Goal: Check status

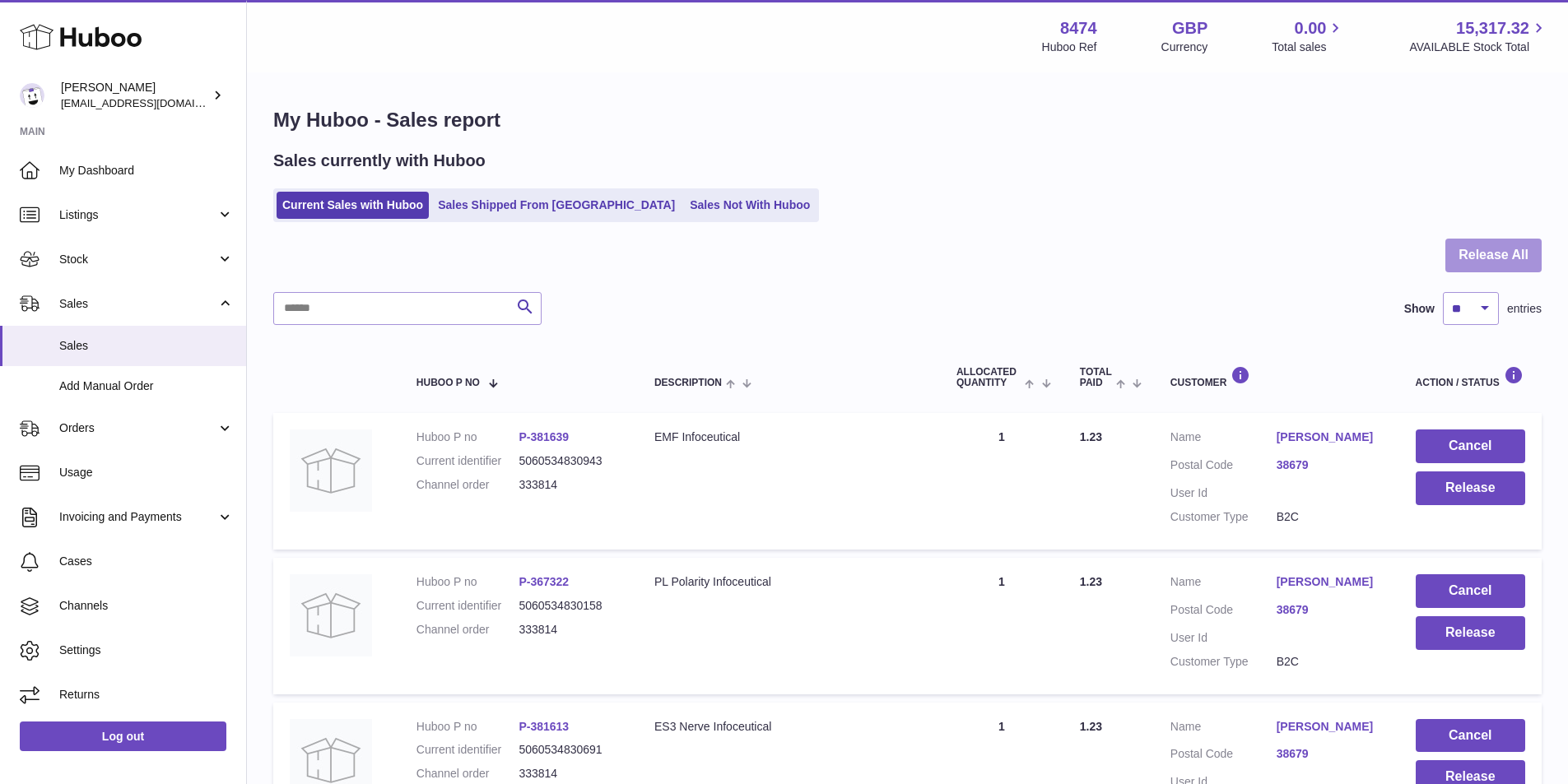
click at [1514, 256] on button "Release All" at bounding box center [1494, 256] width 96 height 34
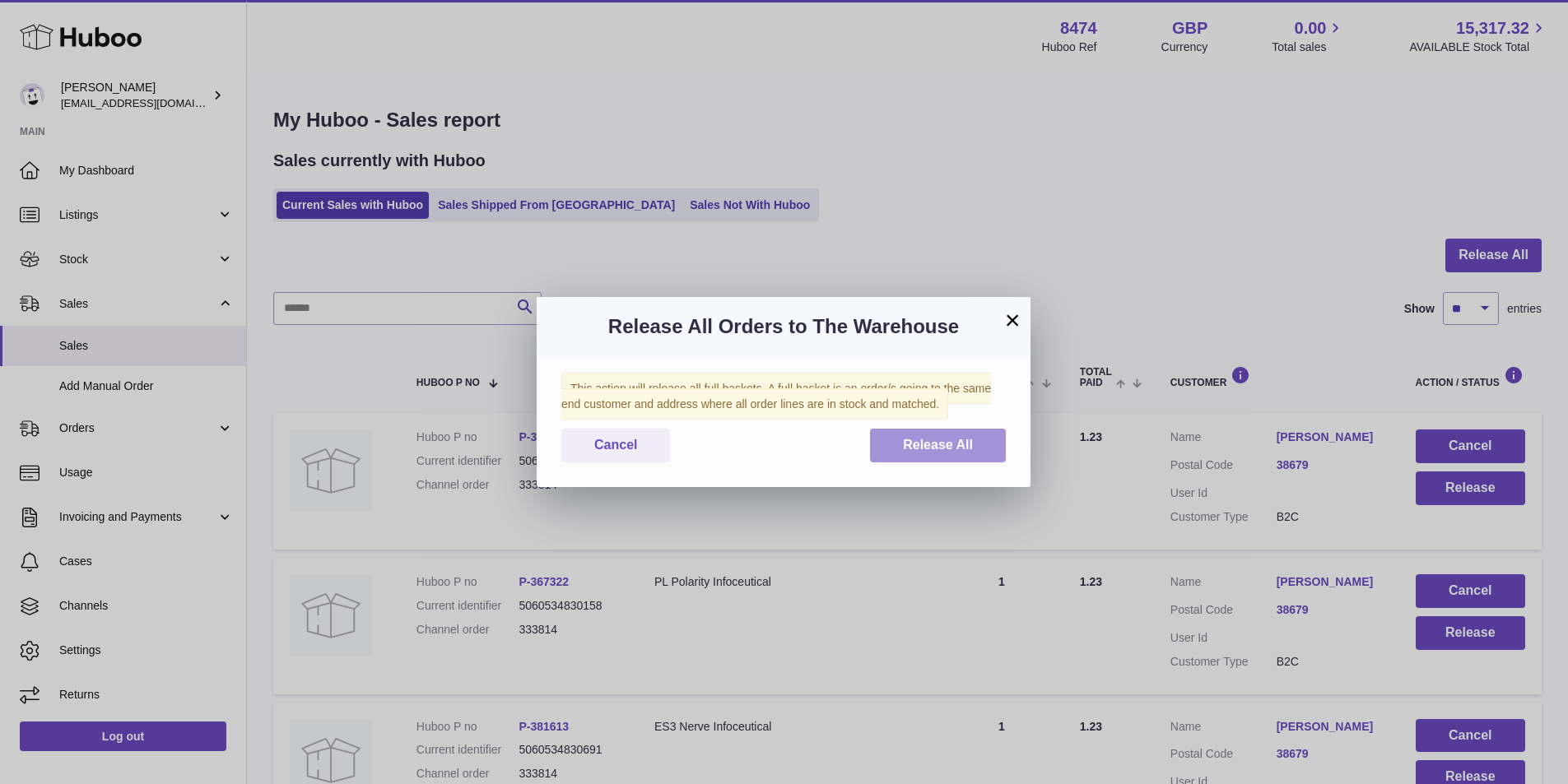
click at [954, 448] on span "Release All" at bounding box center [938, 445] width 70 height 14
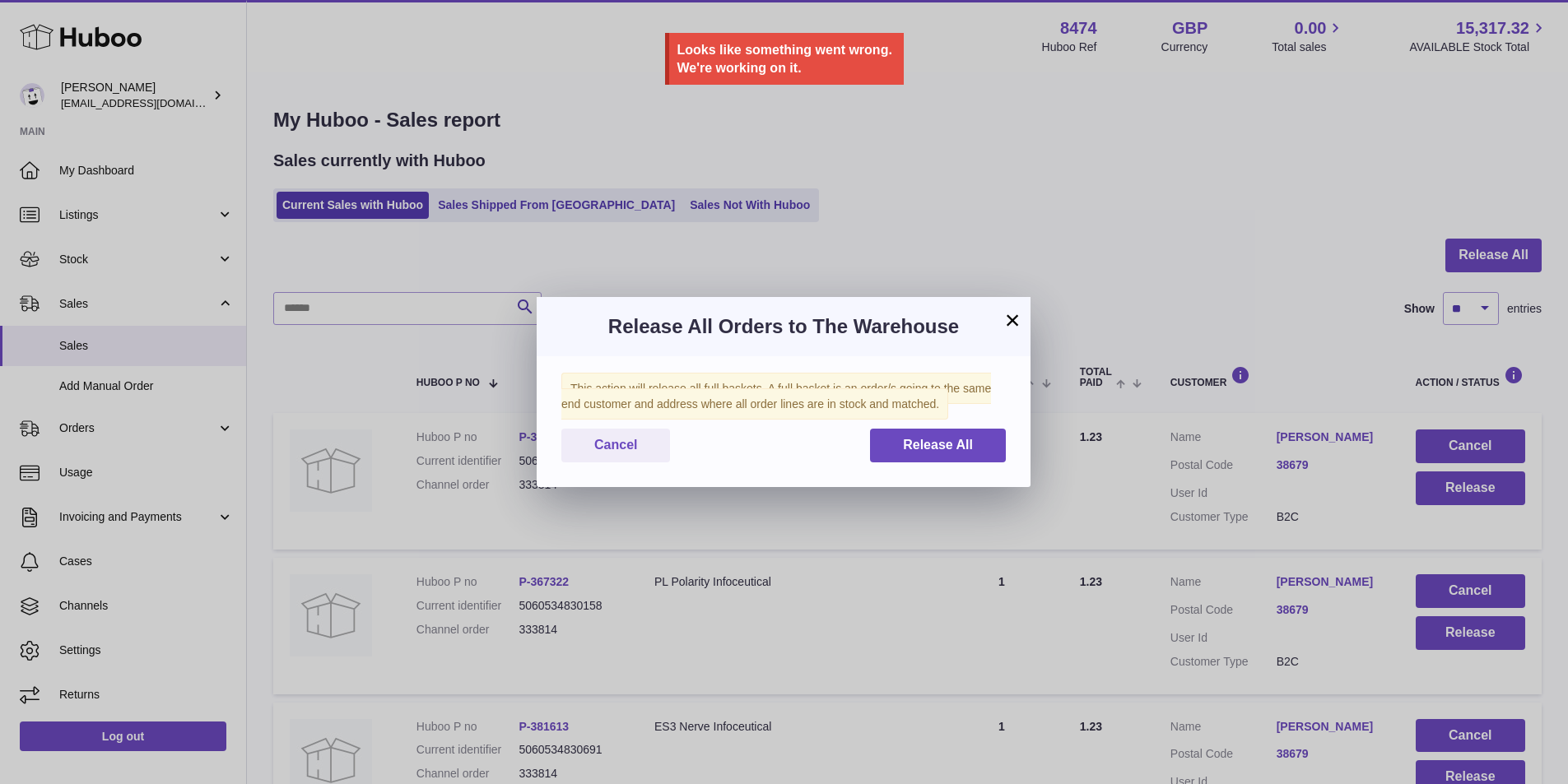
click at [1019, 317] on button "×" at bounding box center [1013, 320] width 20 height 20
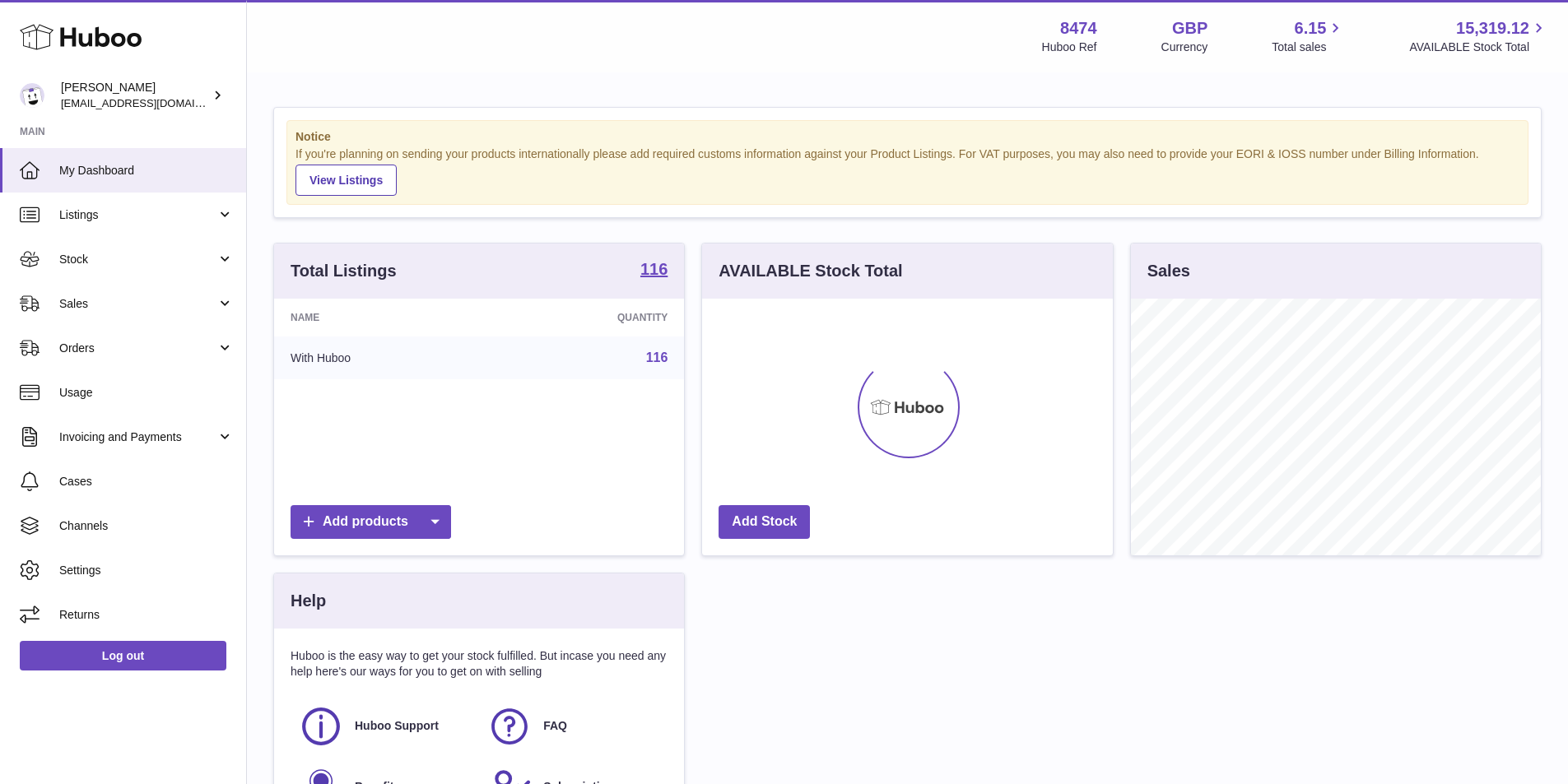
scroll to position [257, 411]
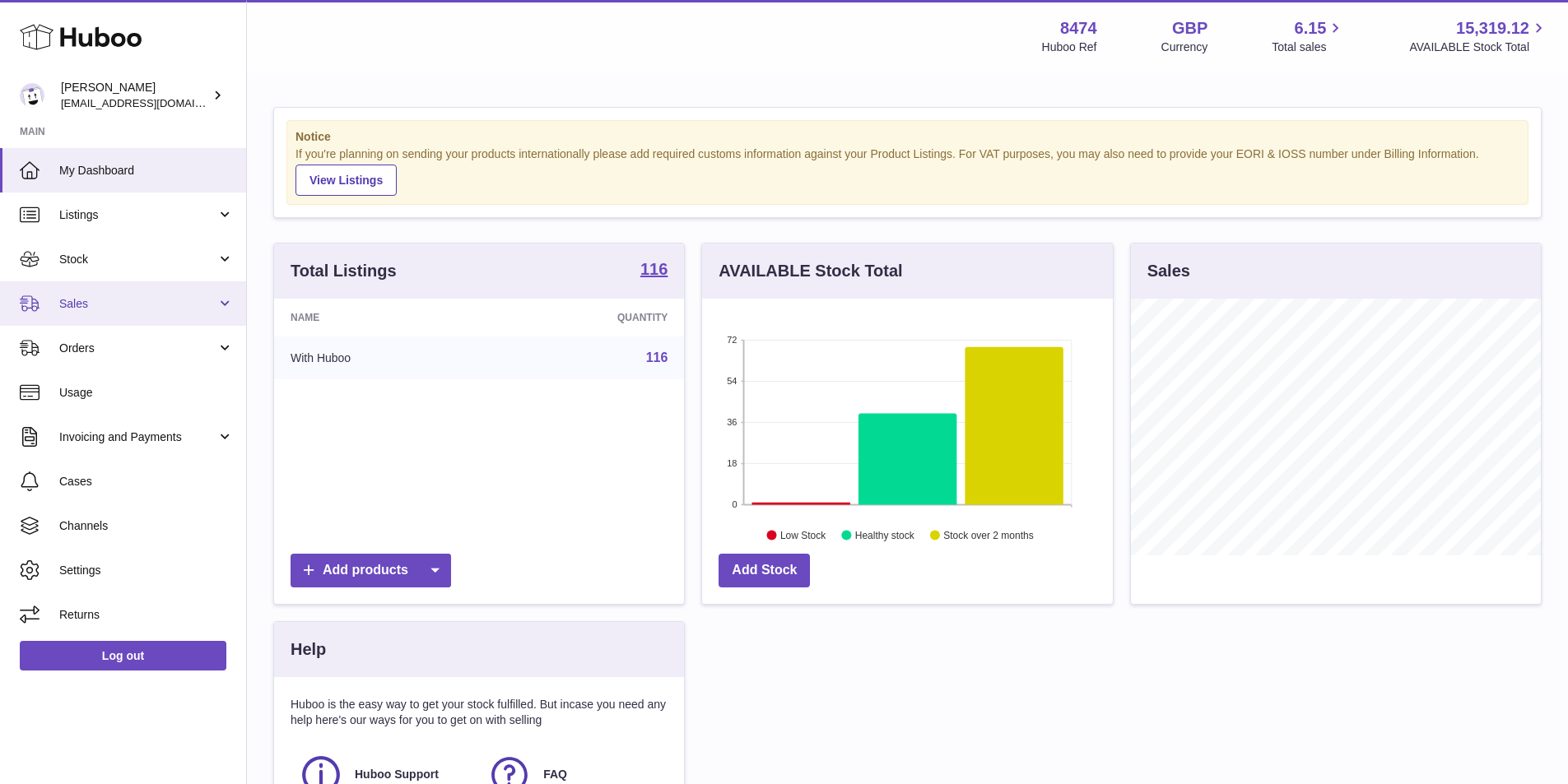
click at [108, 300] on span "Sales" at bounding box center [138, 304] width 158 height 16
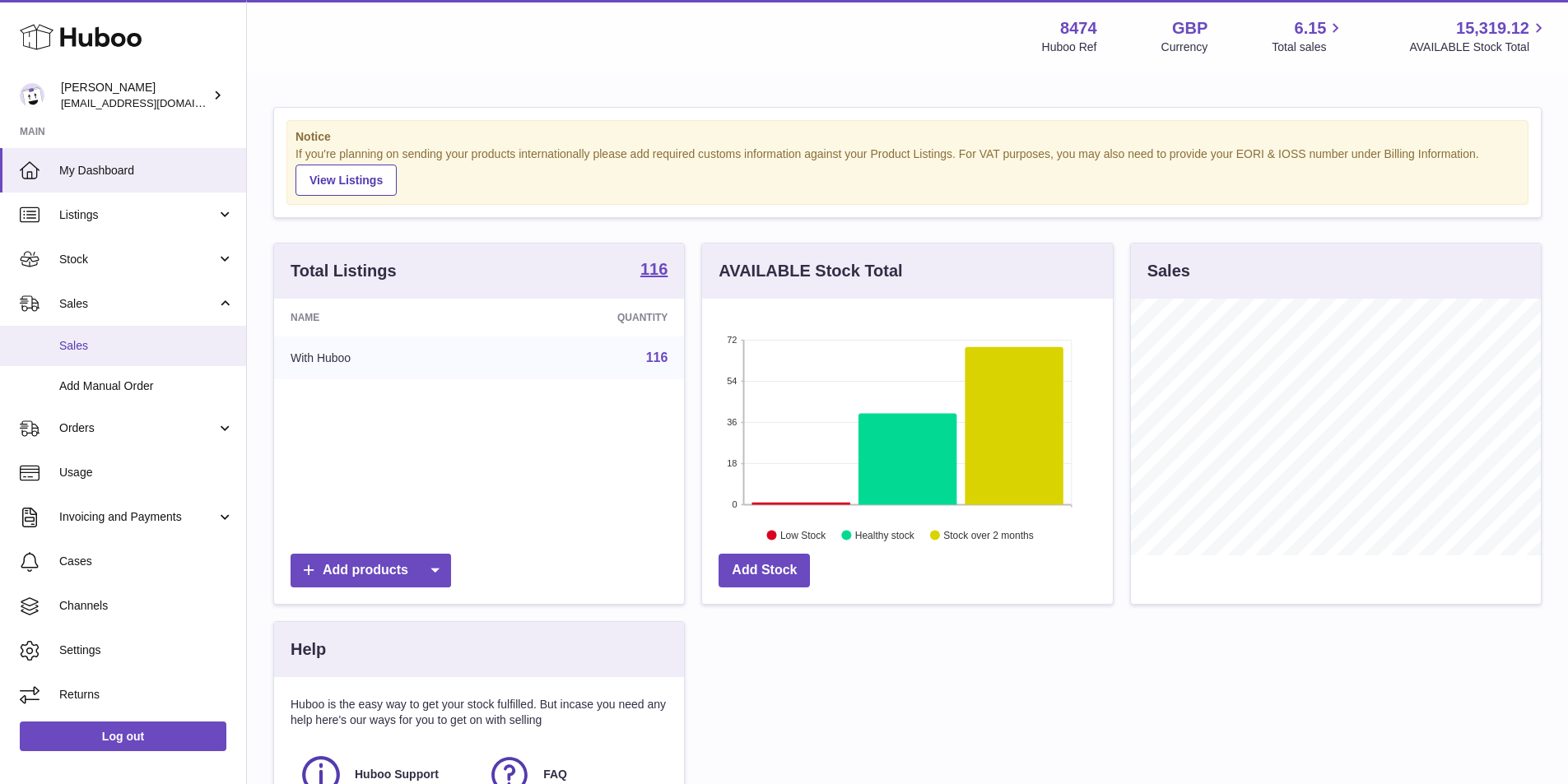
click at [101, 341] on span "Sales" at bounding box center [147, 346] width 175 height 16
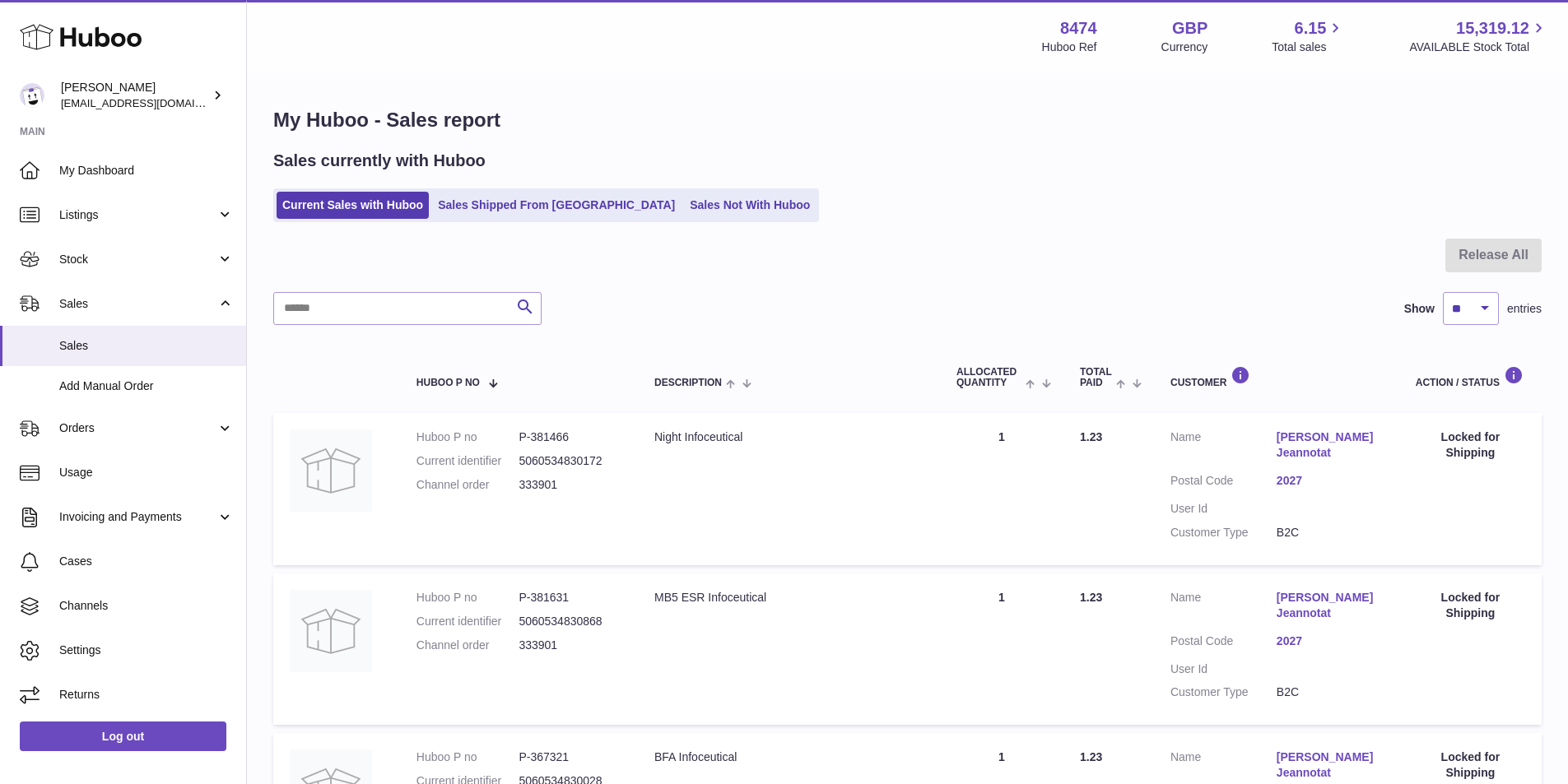
click at [491, 190] on ul "Current Sales with Huboo Sales Shipped From Huboo Sales Not With Huboo" at bounding box center [546, 205] width 545 height 34
click at [488, 203] on link "Sales Shipped From [GEOGRAPHIC_DATA]" at bounding box center [556, 204] width 249 height 27
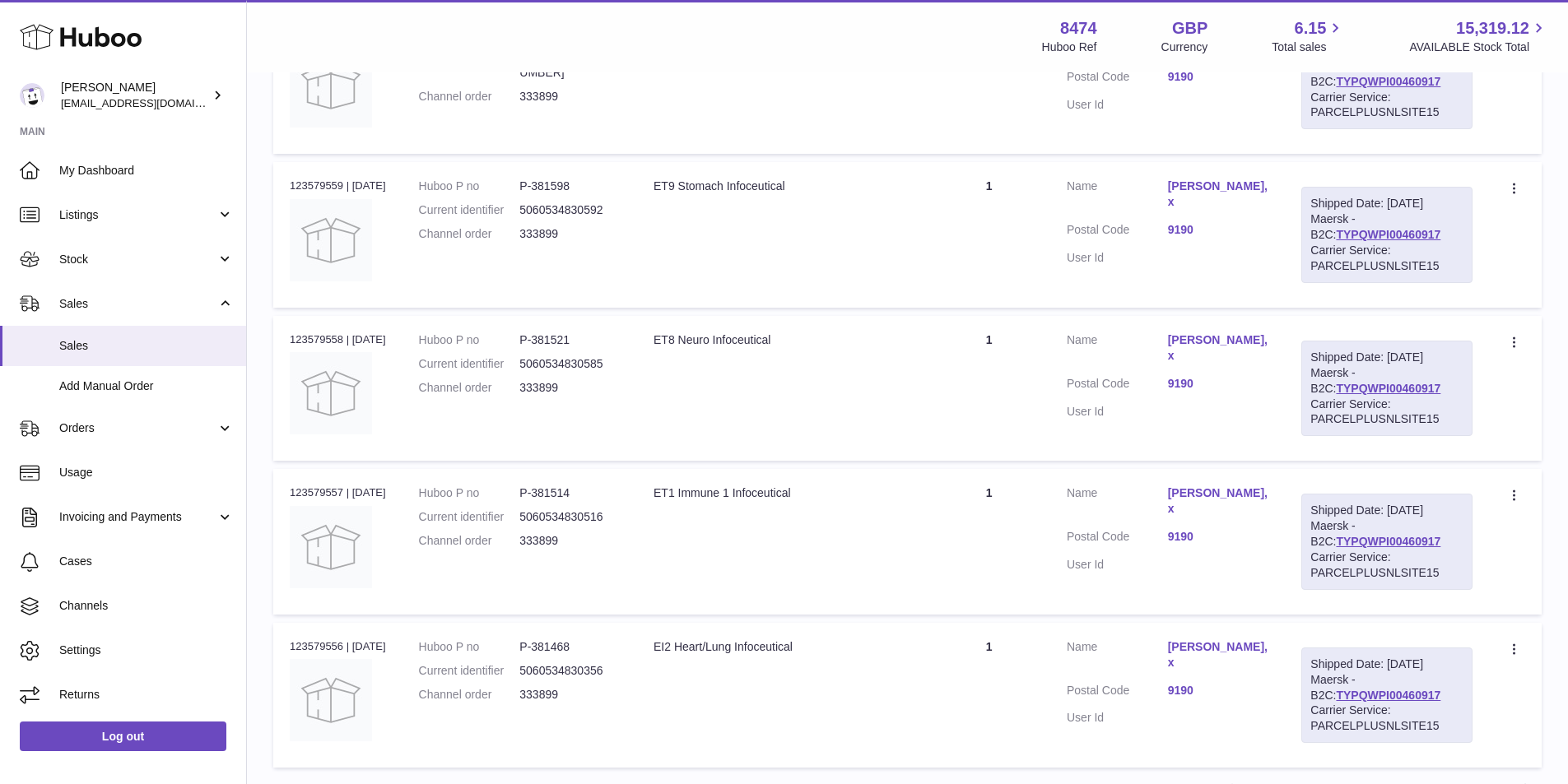
scroll to position [1311, 0]
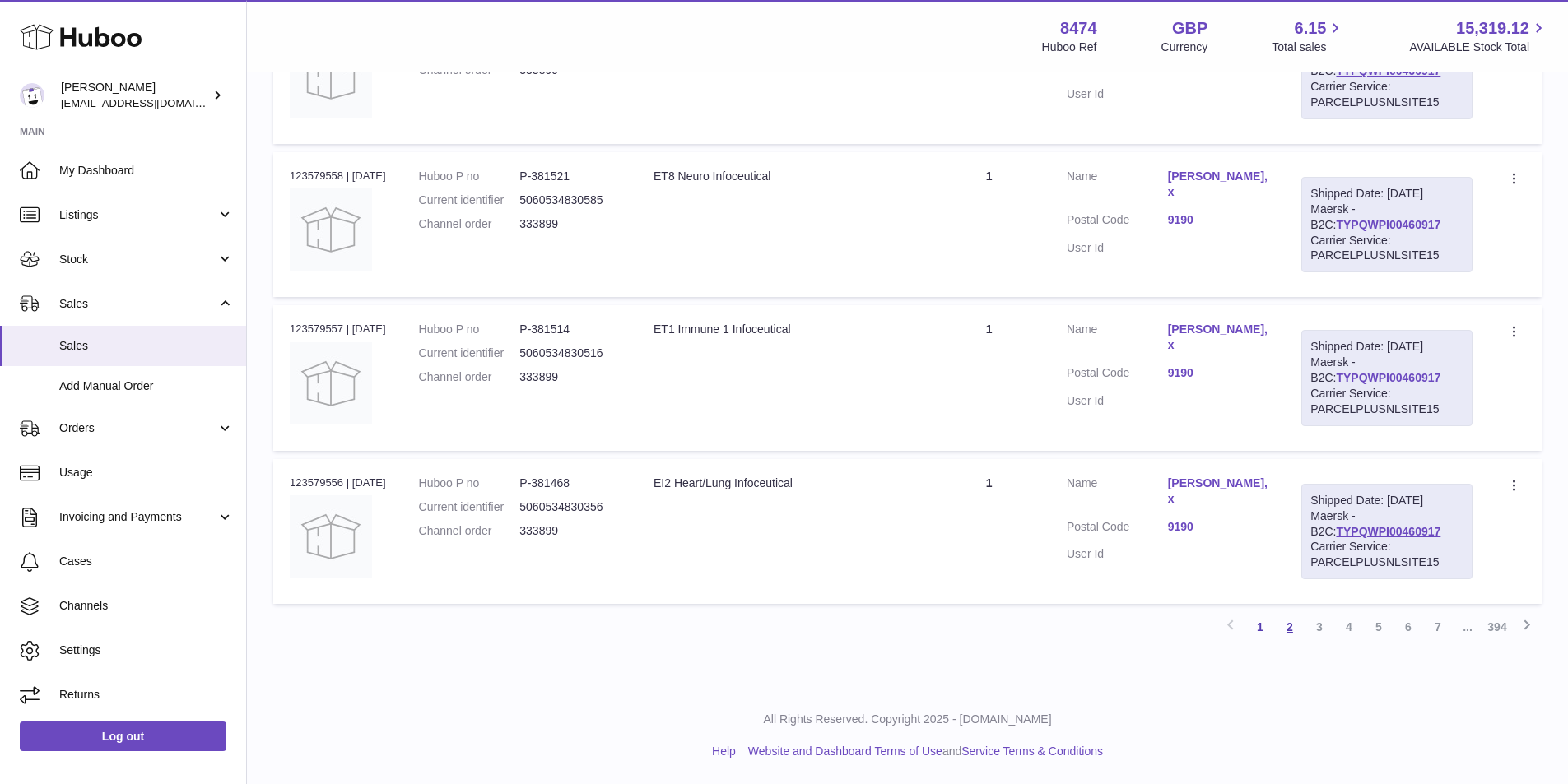
click at [1291, 627] on link "2" at bounding box center [1290, 627] width 30 height 30
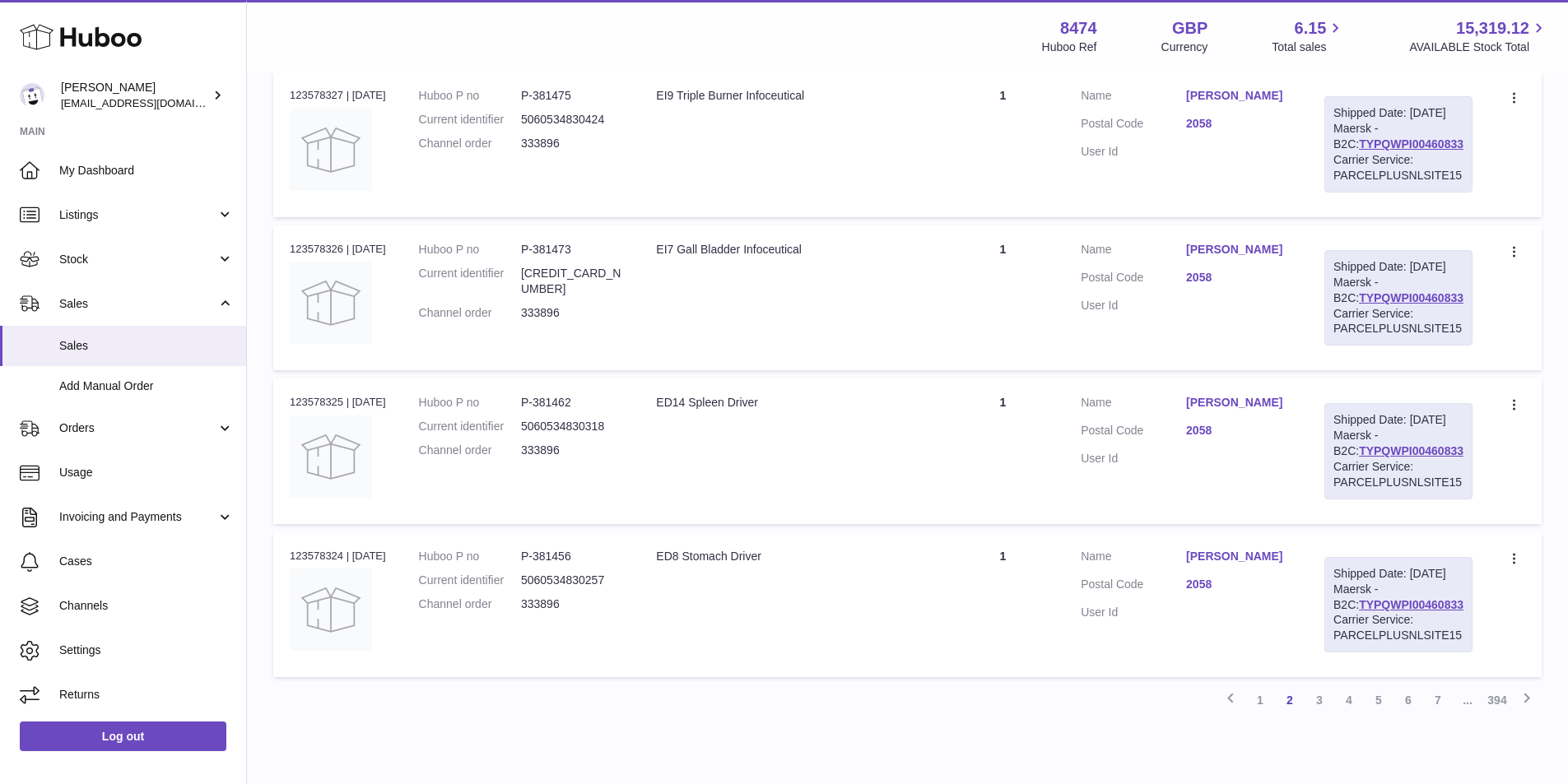
scroll to position [1467, 0]
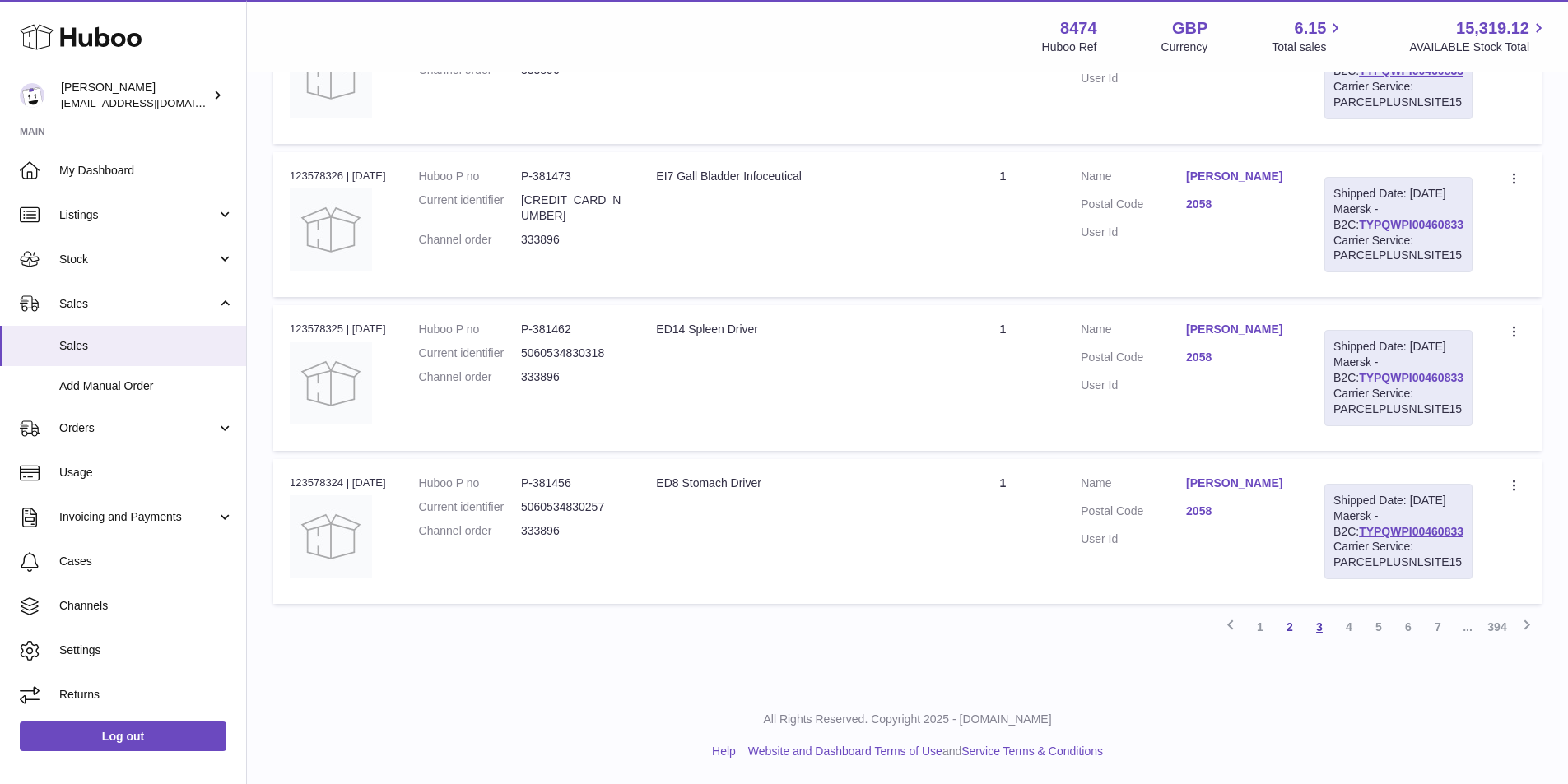
click at [1319, 627] on link "3" at bounding box center [1320, 627] width 30 height 30
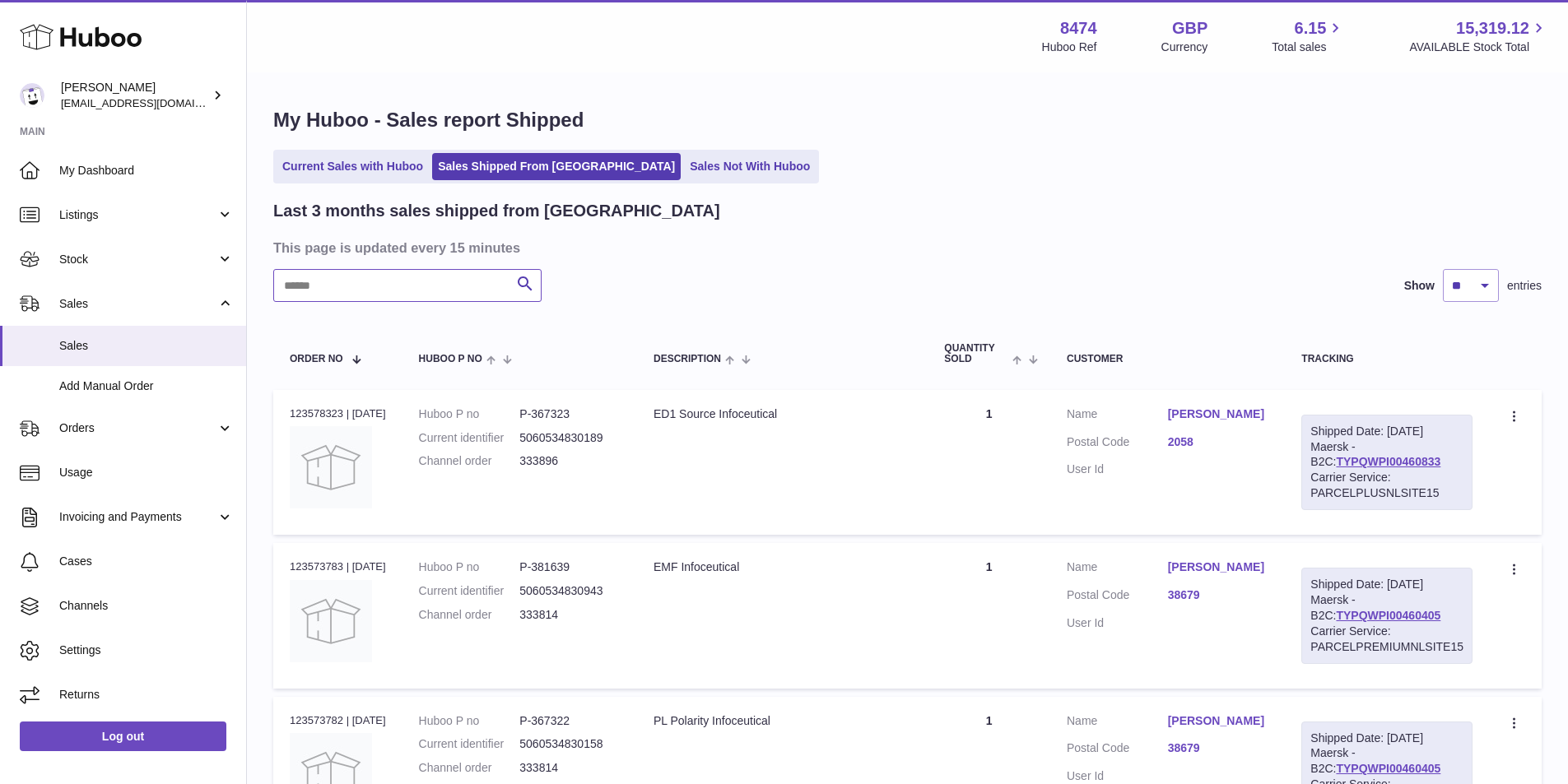
click at [373, 286] on input "text" at bounding box center [408, 284] width 269 height 33
type input "******"
drag, startPoint x: 1424, startPoint y: 463, endPoint x: 1313, endPoint y: 465, distance: 111.0
click at [1313, 465] on div "Shipped Date: [DATE] Maersk - B2C: TYPQWPI00460405 Carrier Service: PARCELPREMI…" at bounding box center [1387, 462] width 172 height 95
copy link "TYPQWPI00460405"
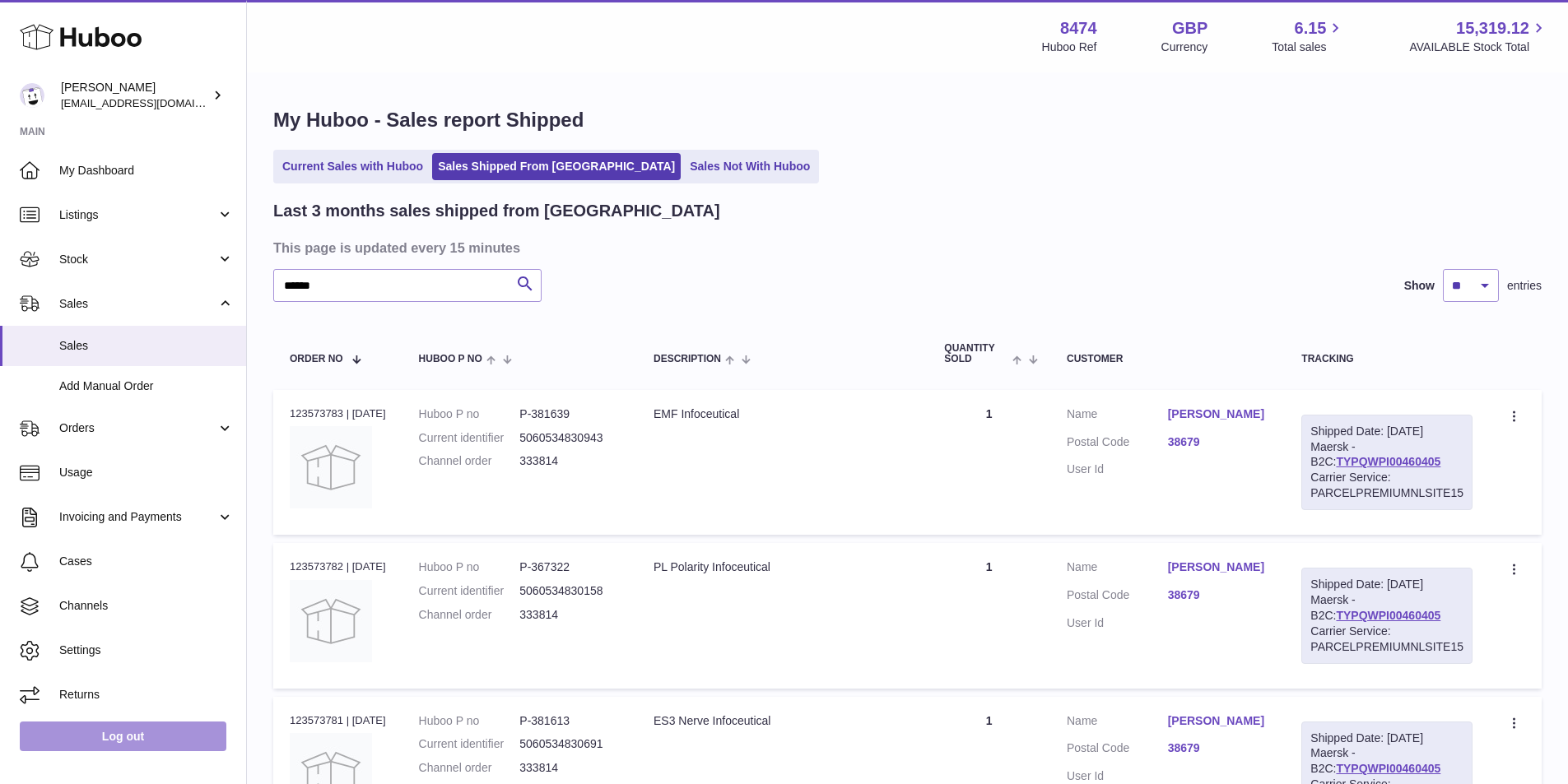
click at [152, 735] on link "Log out" at bounding box center [123, 736] width 206 height 30
